Goal: Navigation & Orientation: Find specific page/section

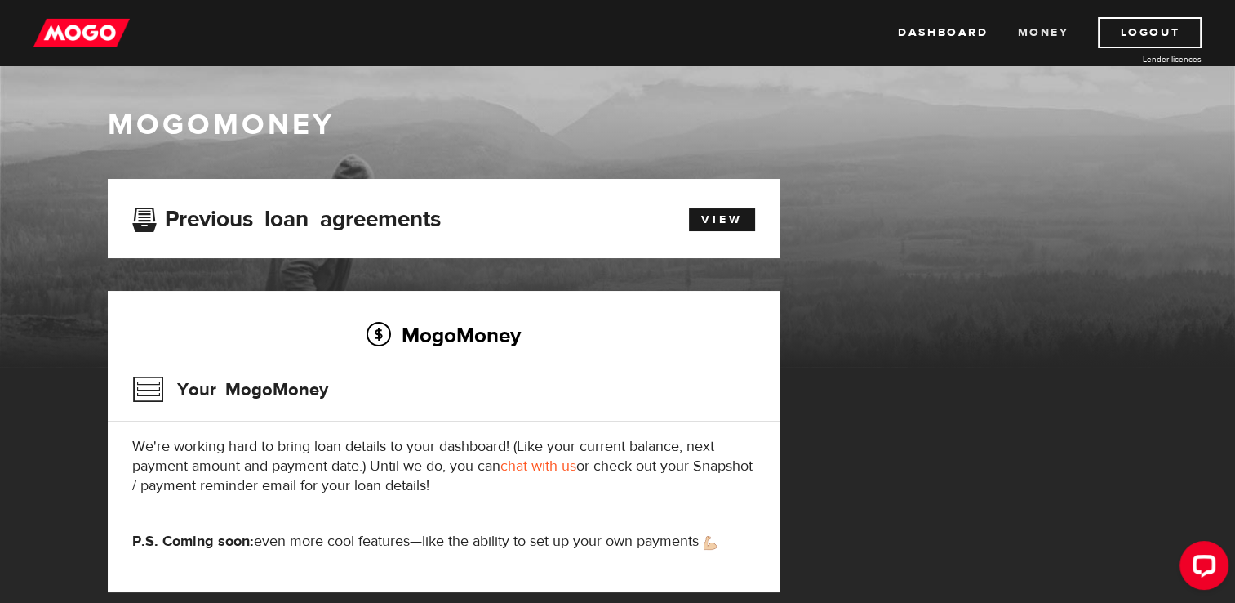
click at [1047, 31] on link "Money" at bounding box center [1042, 32] width 51 height 31
click at [914, 41] on link "Dashboard" at bounding box center [943, 32] width 90 height 31
